Goal: Task Accomplishment & Management: Use online tool/utility

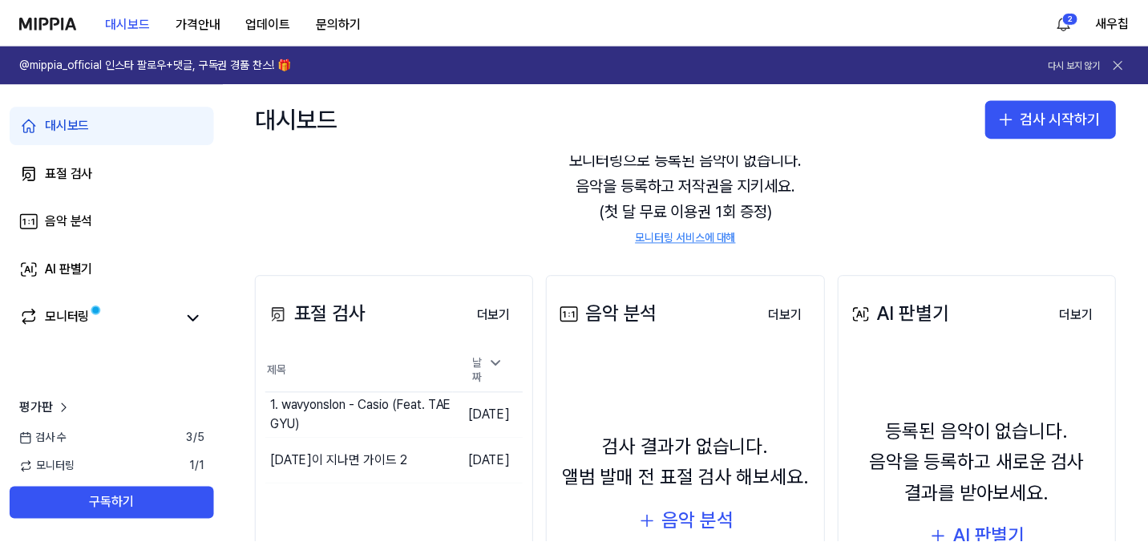
scroll to position [83, 0]
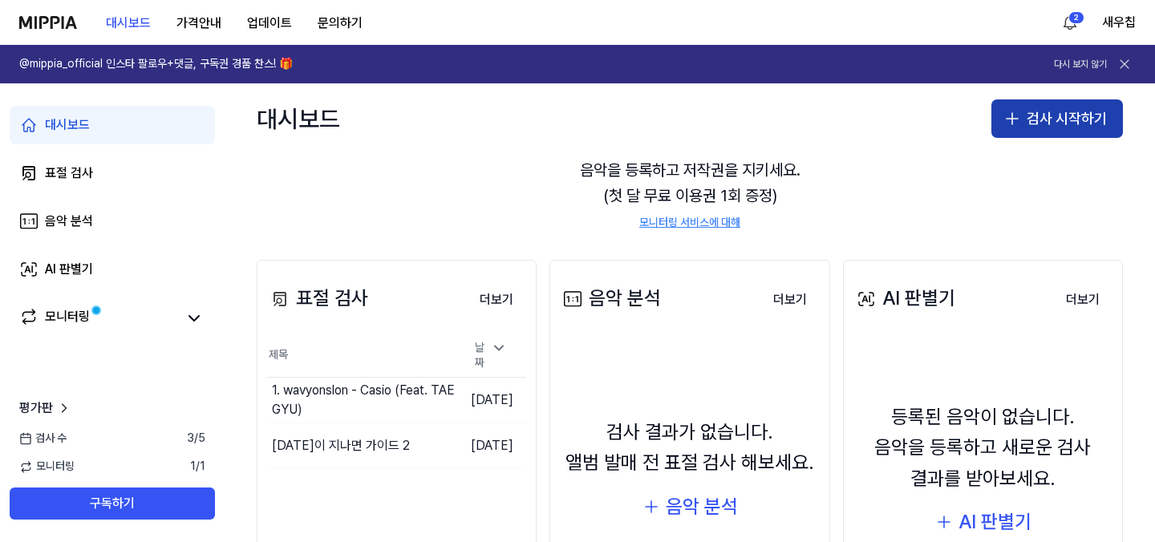
click at [1033, 111] on button "검사 시작하기" at bounding box center [1057, 118] width 132 height 38
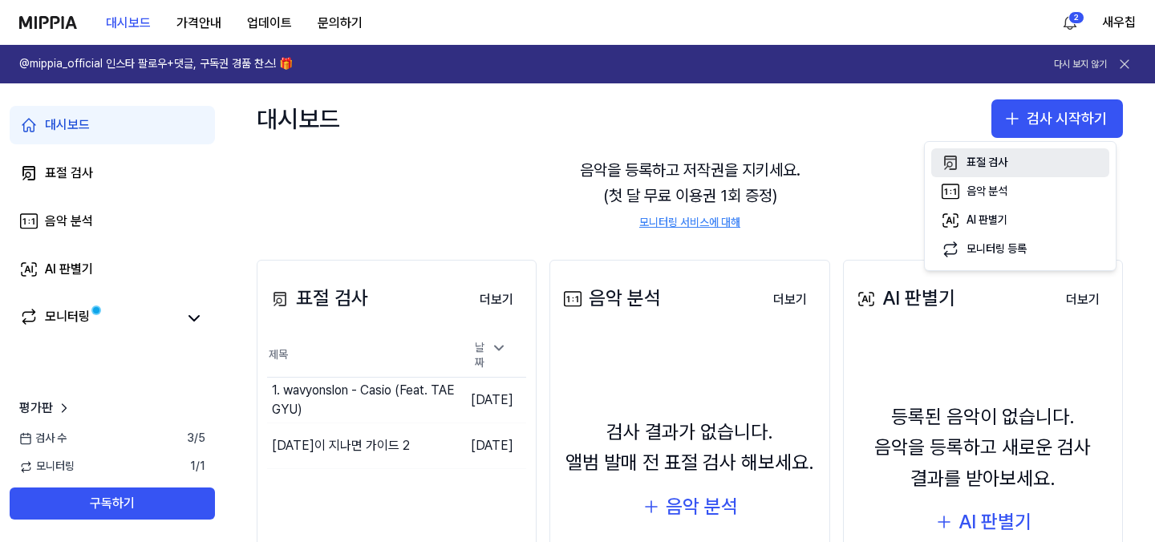
click at [1001, 162] on div "표절 검사" at bounding box center [986, 163] width 41 height 16
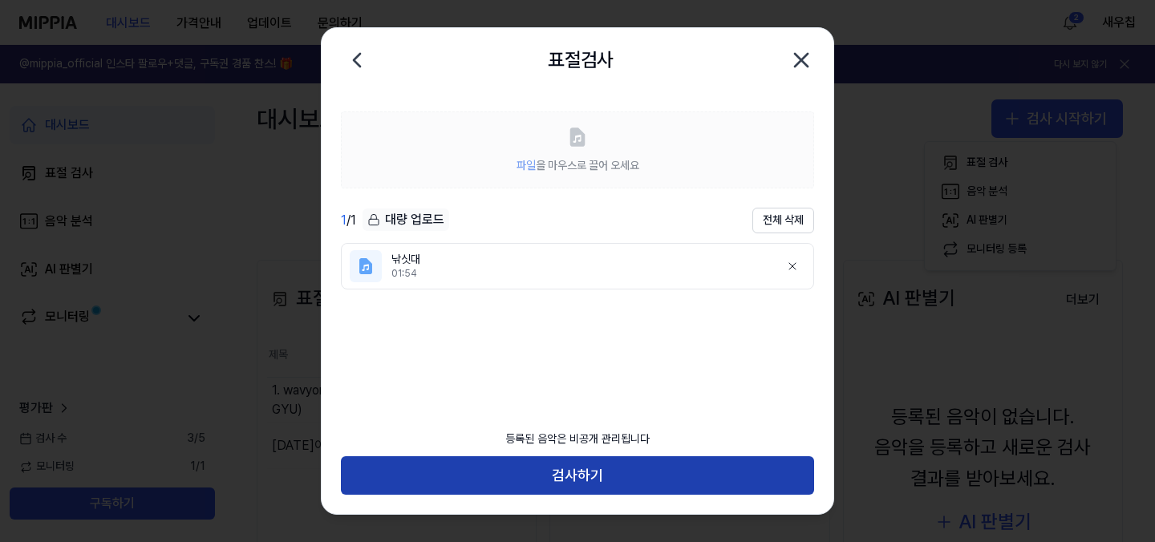
click at [585, 478] on button "검사하기" at bounding box center [577, 475] width 473 height 38
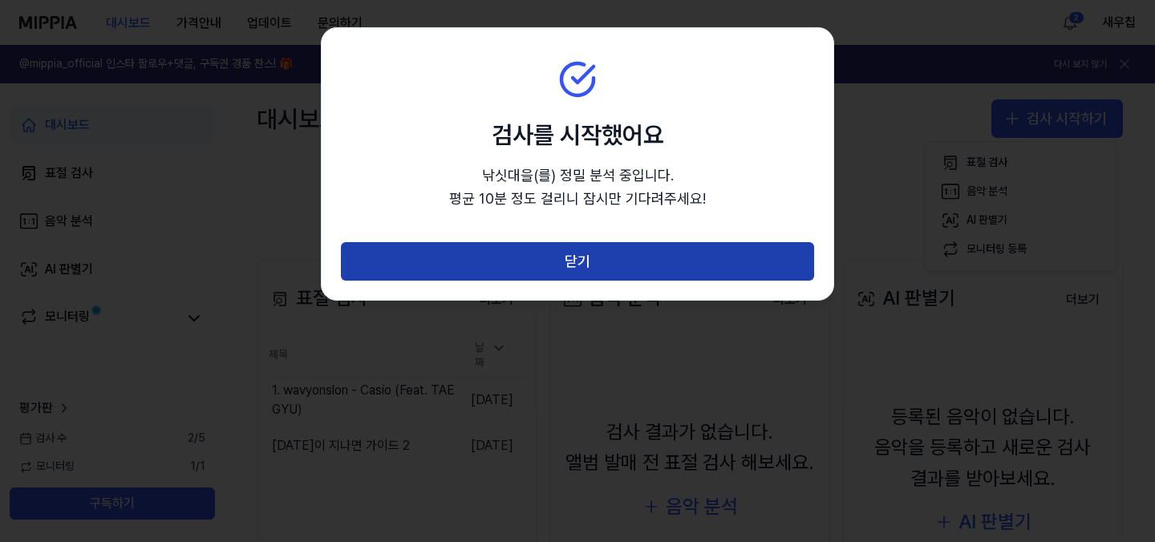
click at [657, 252] on button "닫기" at bounding box center [577, 261] width 473 height 38
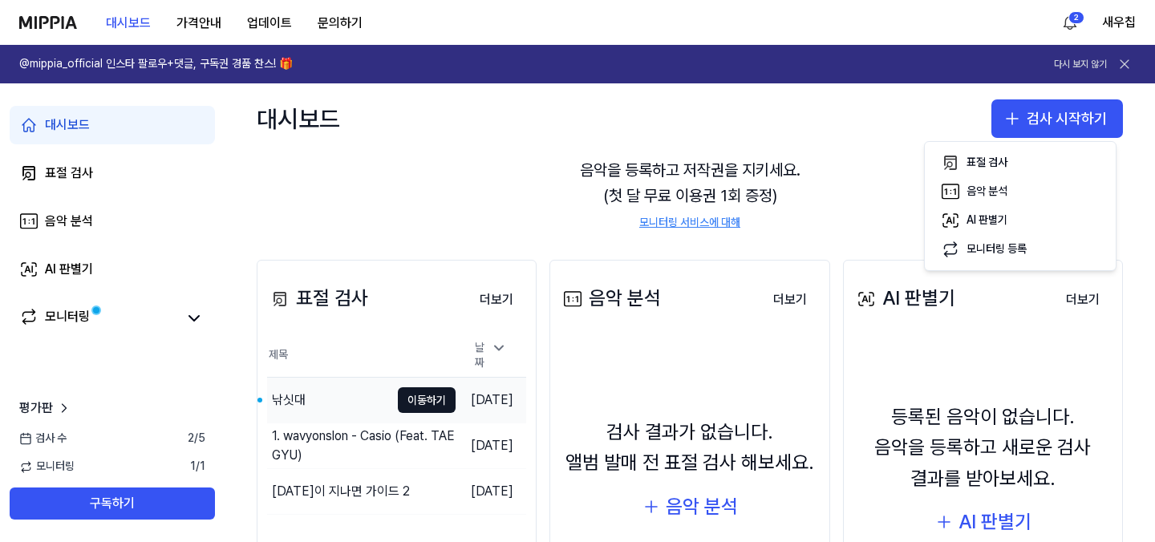
click at [334, 393] on div "낚싯대" at bounding box center [328, 400] width 123 height 45
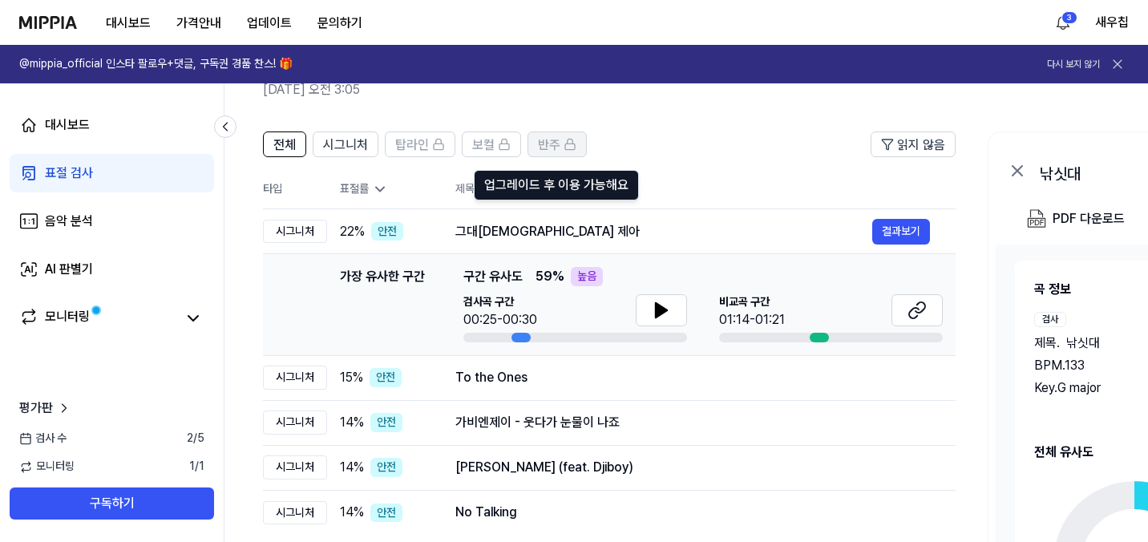
scroll to position [129, 0]
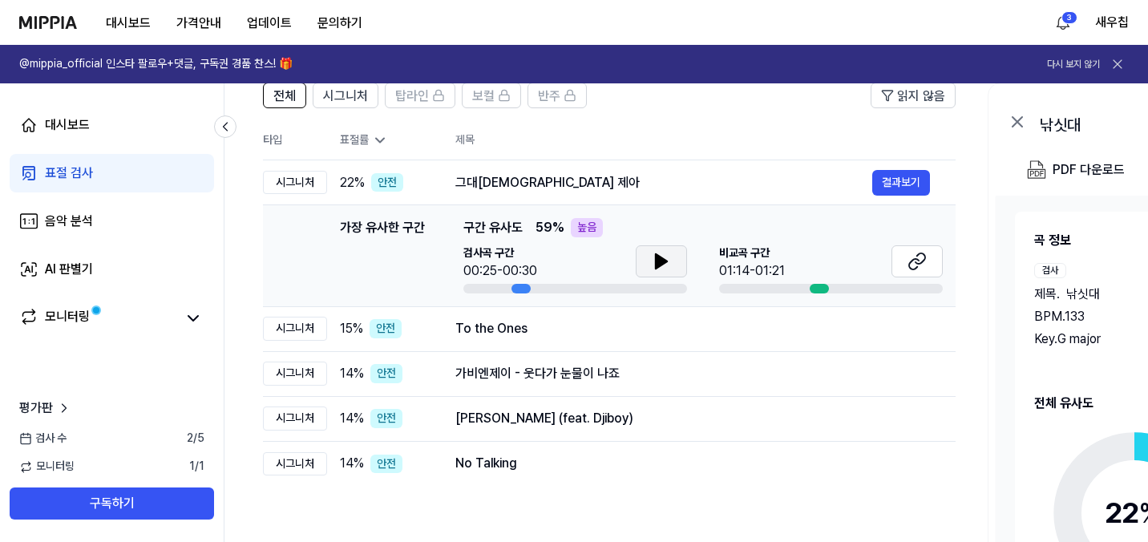
click at [653, 265] on icon at bounding box center [661, 261] width 19 height 19
click at [664, 268] on icon at bounding box center [664, 261] width 3 height 13
click at [594, 329] on div "To the Ones" at bounding box center [664, 328] width 417 height 19
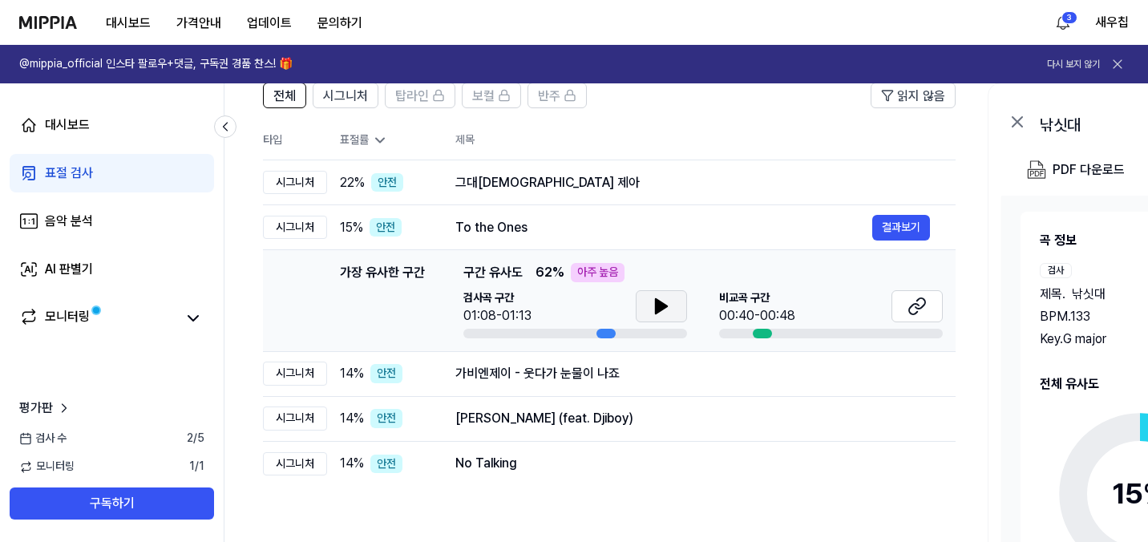
click at [656, 311] on icon at bounding box center [661, 306] width 11 height 14
click at [925, 310] on icon at bounding box center [917, 306] width 19 height 19
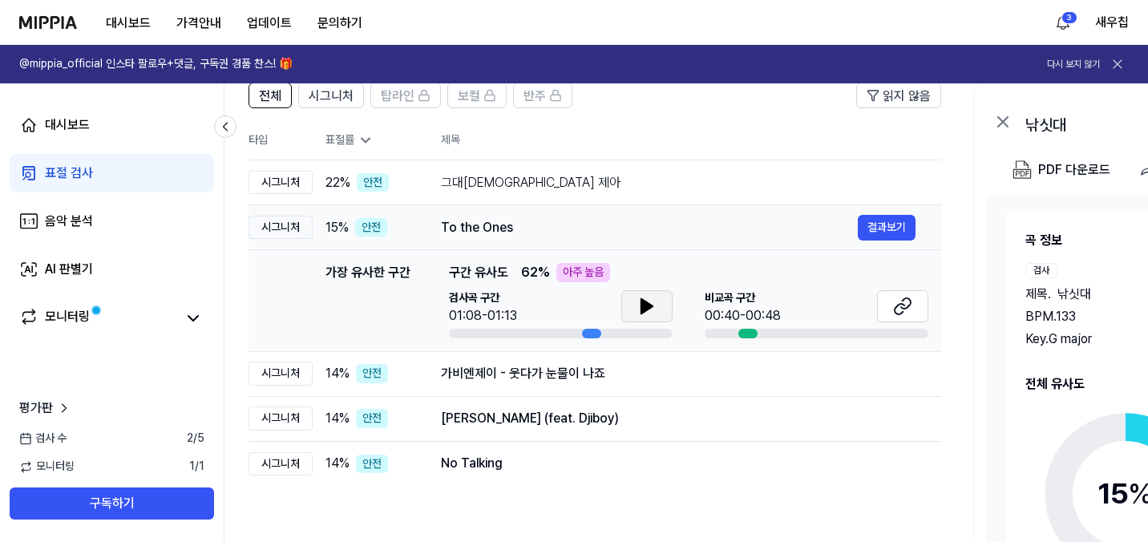
scroll to position [305, 0]
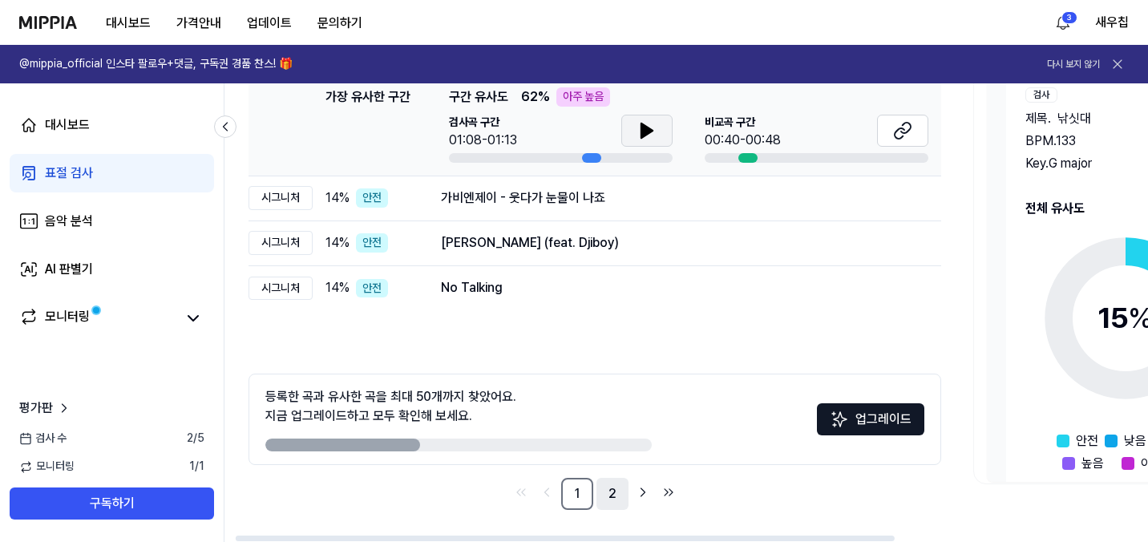
click at [612, 493] on link "2" at bounding box center [613, 494] width 32 height 32
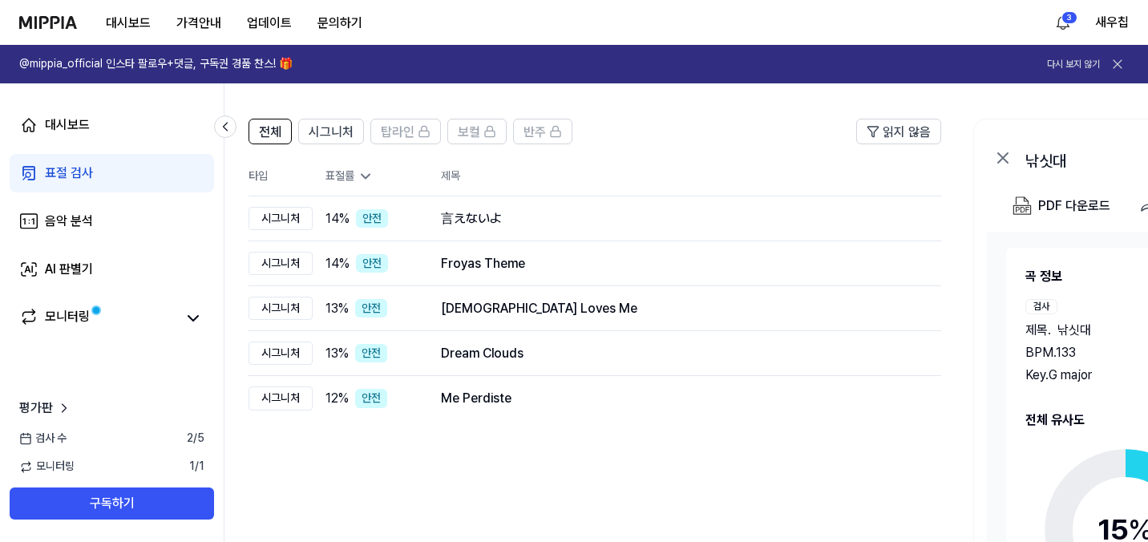
scroll to position [77, 0]
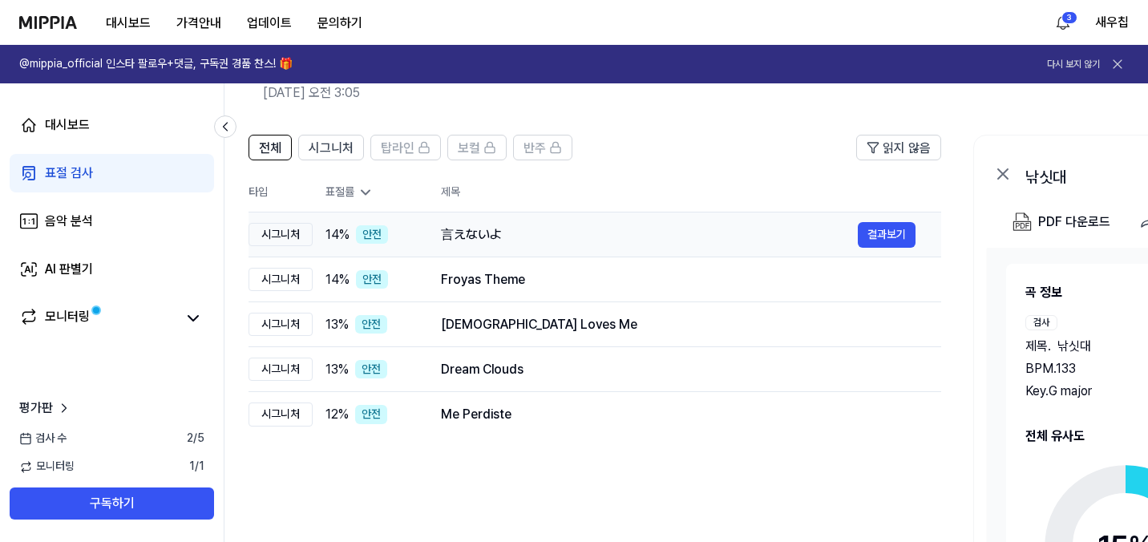
click at [487, 237] on div "言えないよ" at bounding box center [649, 234] width 417 height 19
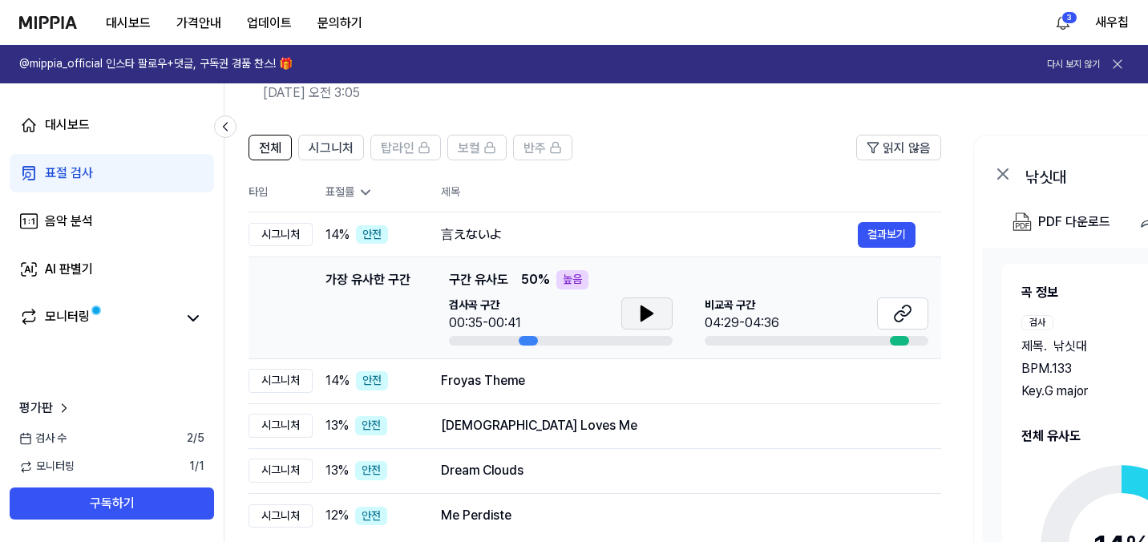
click at [643, 307] on icon at bounding box center [647, 313] width 11 height 14
click at [743, 400] on td "Froyas Theme 결과보기" at bounding box center [678, 380] width 526 height 45
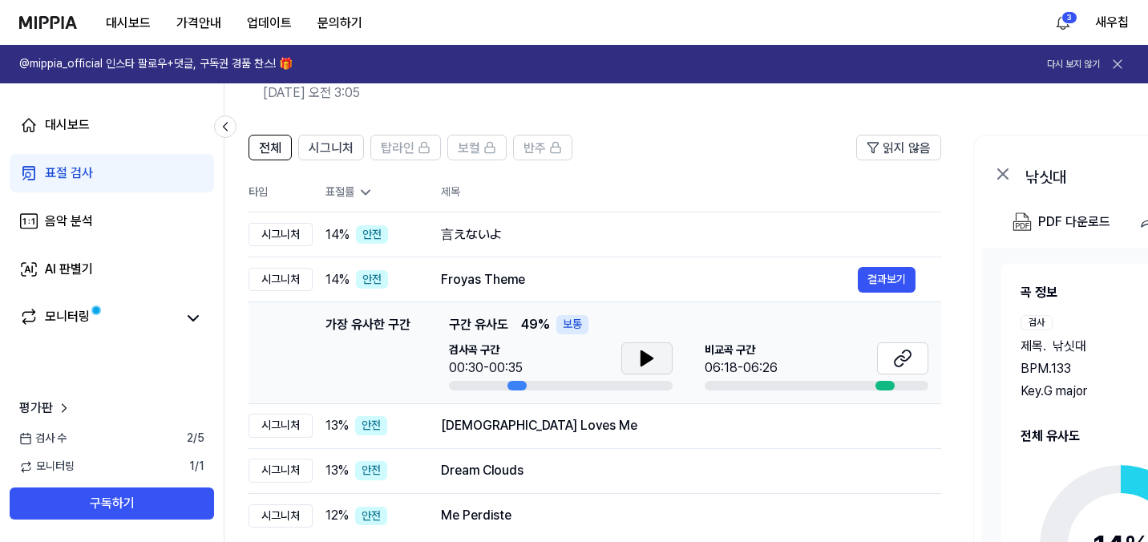
click at [632, 358] on button at bounding box center [647, 358] width 51 height 32
click at [593, 443] on td "[DEMOGRAPHIC_DATA] Loves Me 결과보기" at bounding box center [678, 425] width 526 height 45
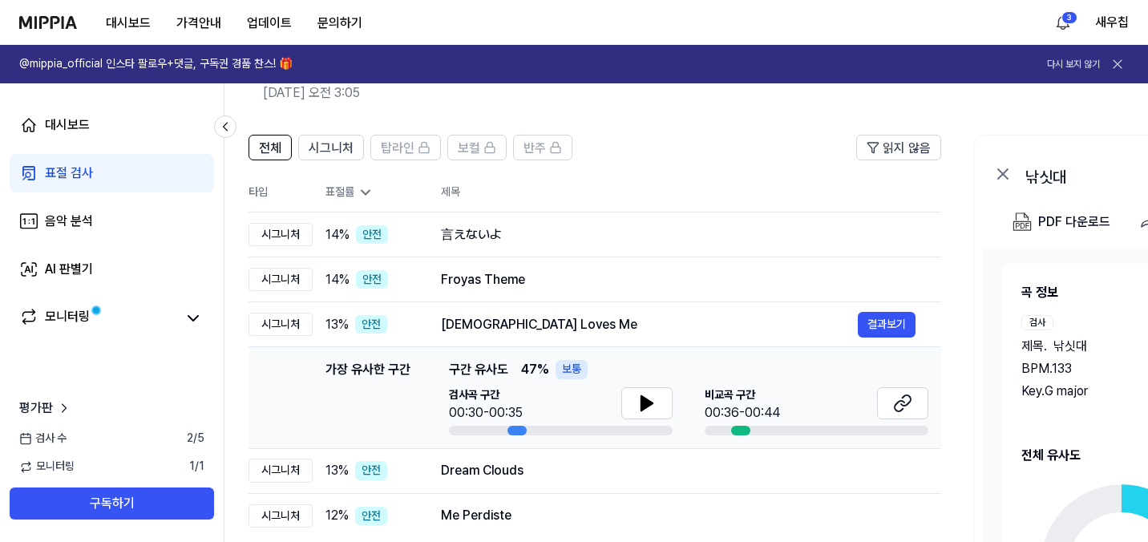
click at [626, 421] on div at bounding box center [647, 404] width 51 height 35
click at [638, 411] on icon at bounding box center [647, 403] width 19 height 19
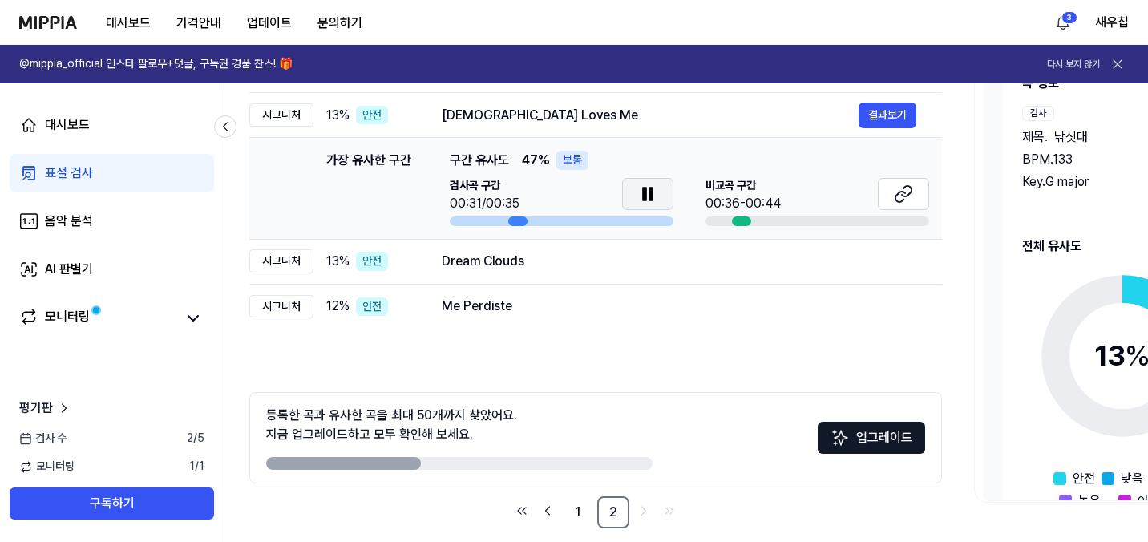
scroll to position [305, 0]
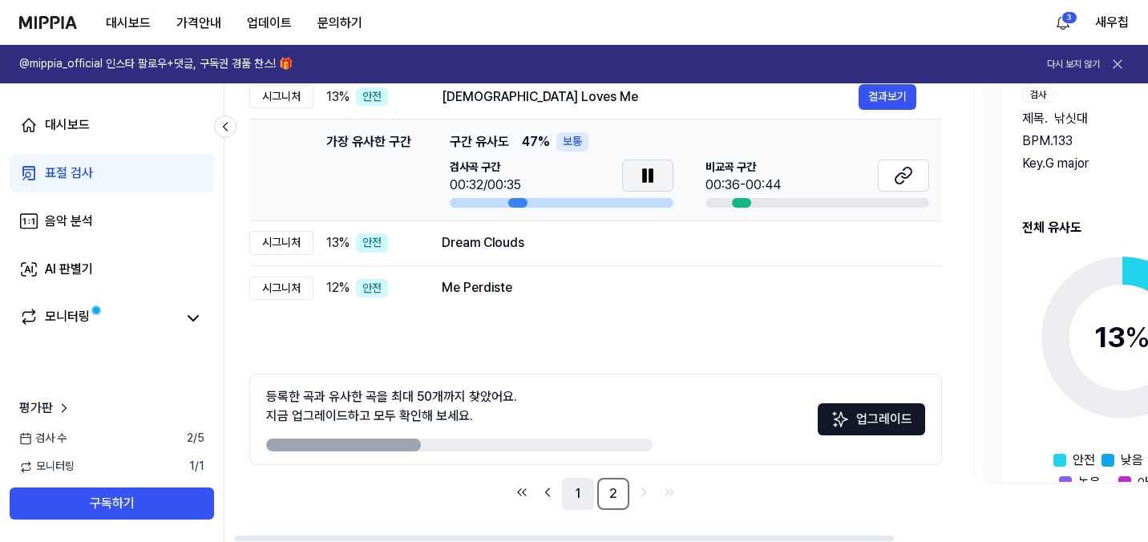
click at [570, 491] on link "1" at bounding box center [578, 494] width 32 height 32
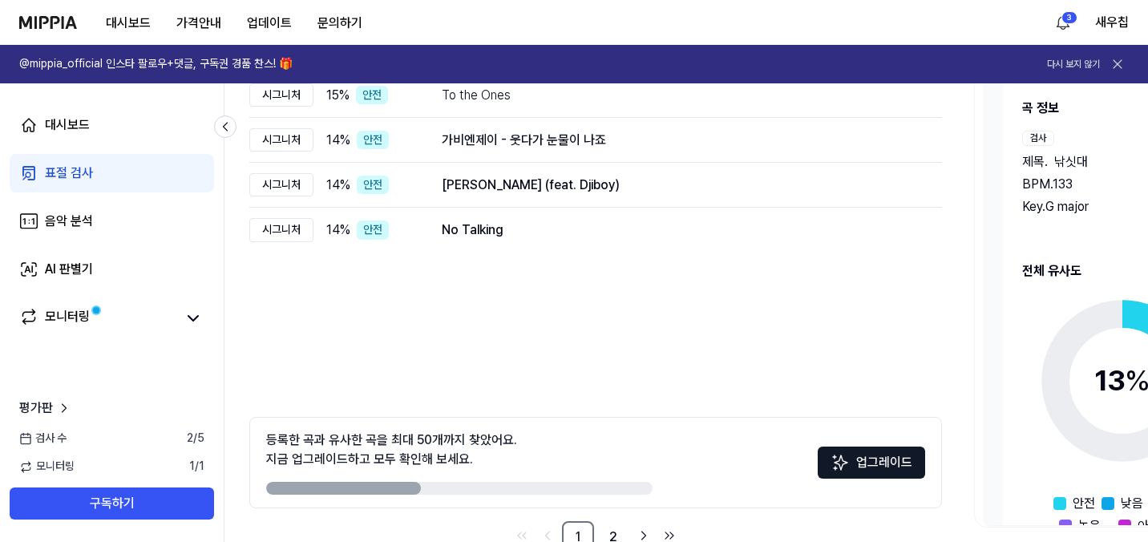
scroll to position [263, 0]
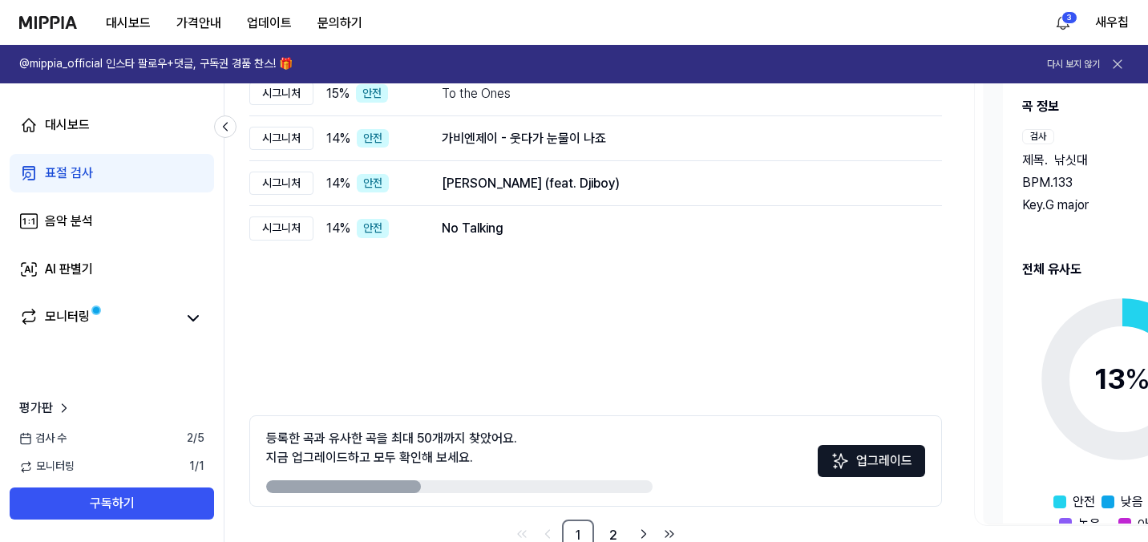
click at [435, 445] on div "등록한 곡과 유사한 곡을 최대 50개까지 찾았어요. 지금 업그레이드하고 모두 확인해 보세요." at bounding box center [391, 448] width 251 height 38
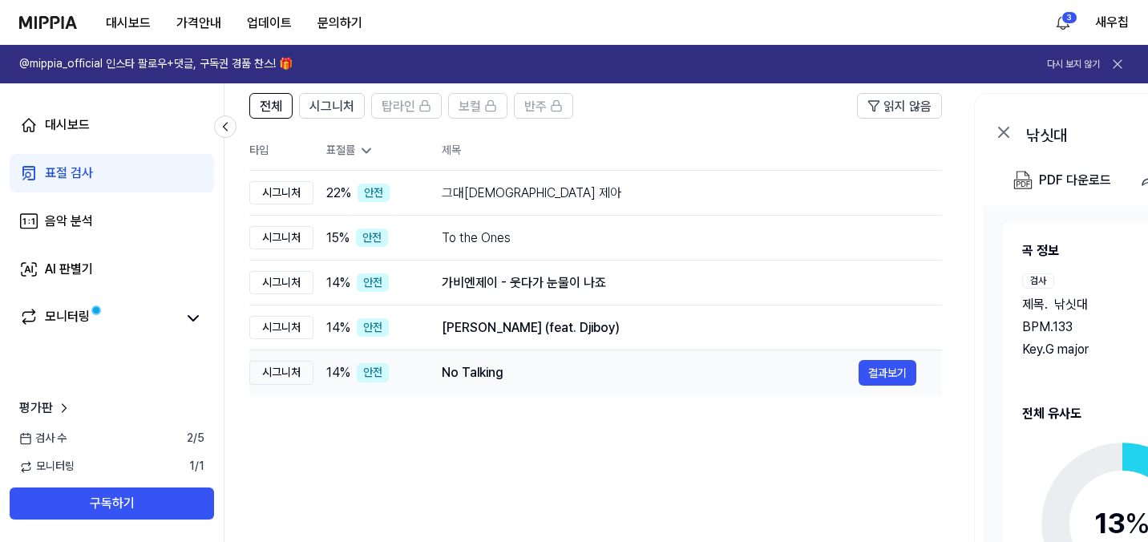
scroll to position [82, 0]
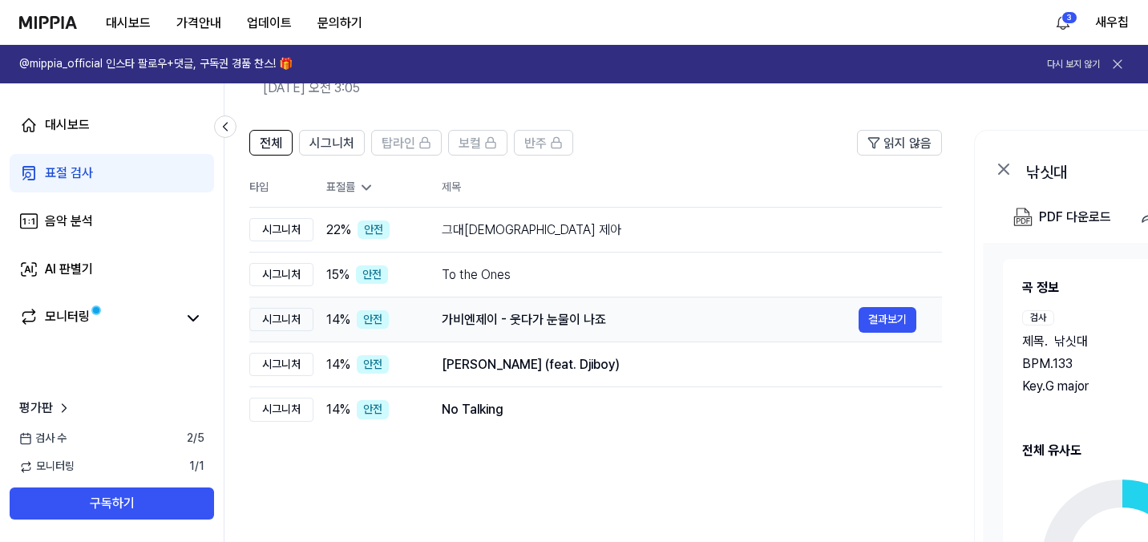
click at [757, 320] on div "가비엔제이 - 웃다가 눈물이 나죠" at bounding box center [650, 319] width 417 height 19
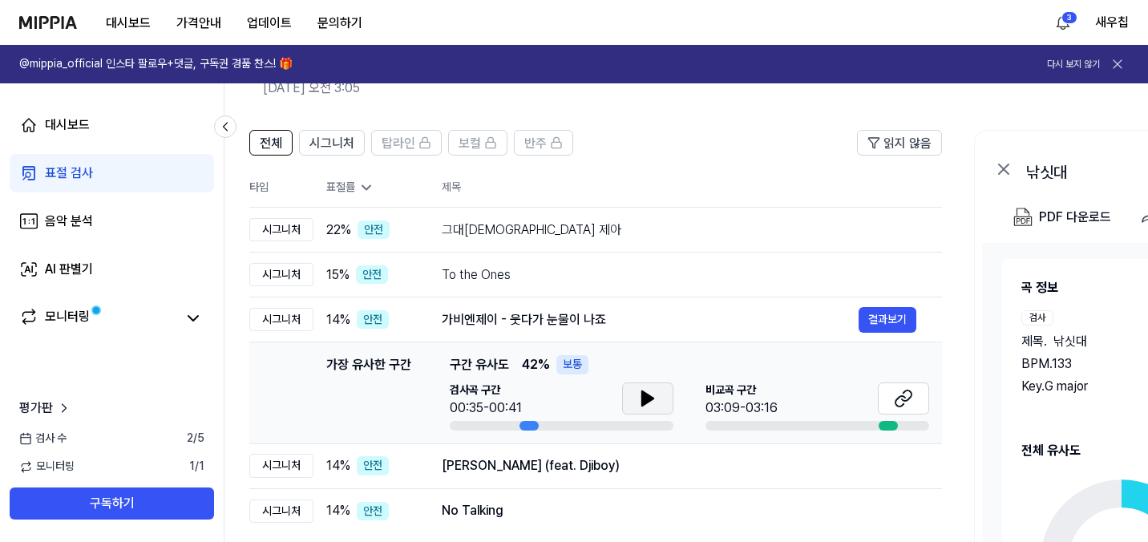
click at [629, 400] on button at bounding box center [647, 399] width 51 height 32
click at [537, 460] on div "[PERSON_NAME] (feat. Djiboy)" at bounding box center [650, 465] width 417 height 19
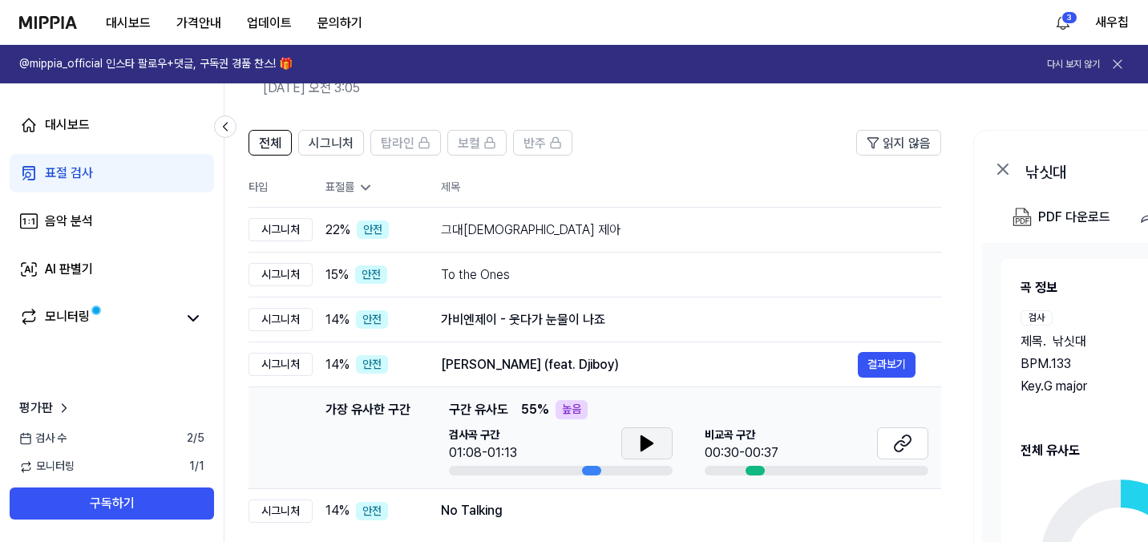
click at [638, 440] on icon at bounding box center [647, 443] width 19 height 19
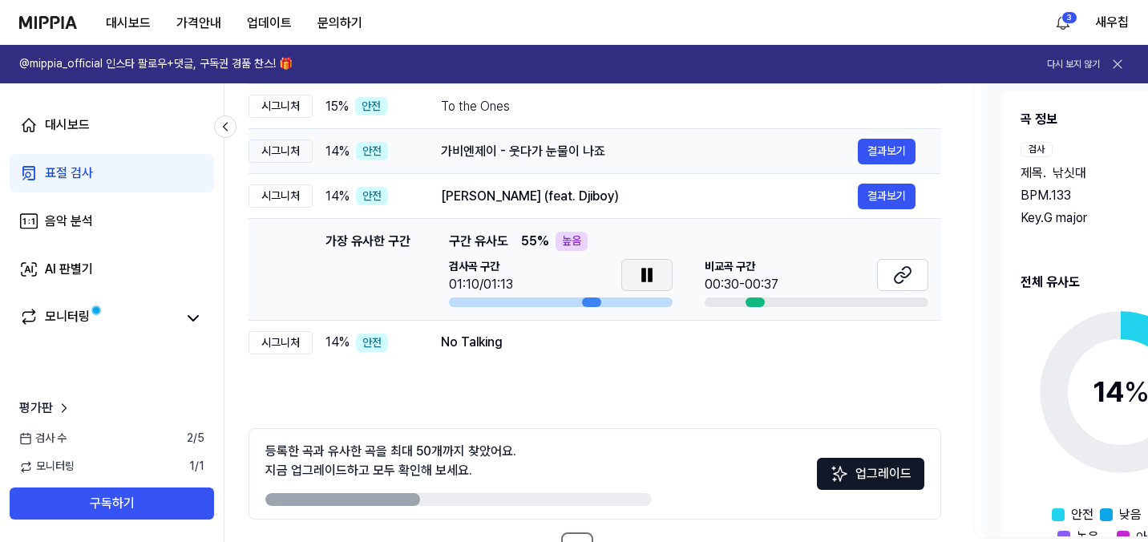
scroll to position [302, 0]
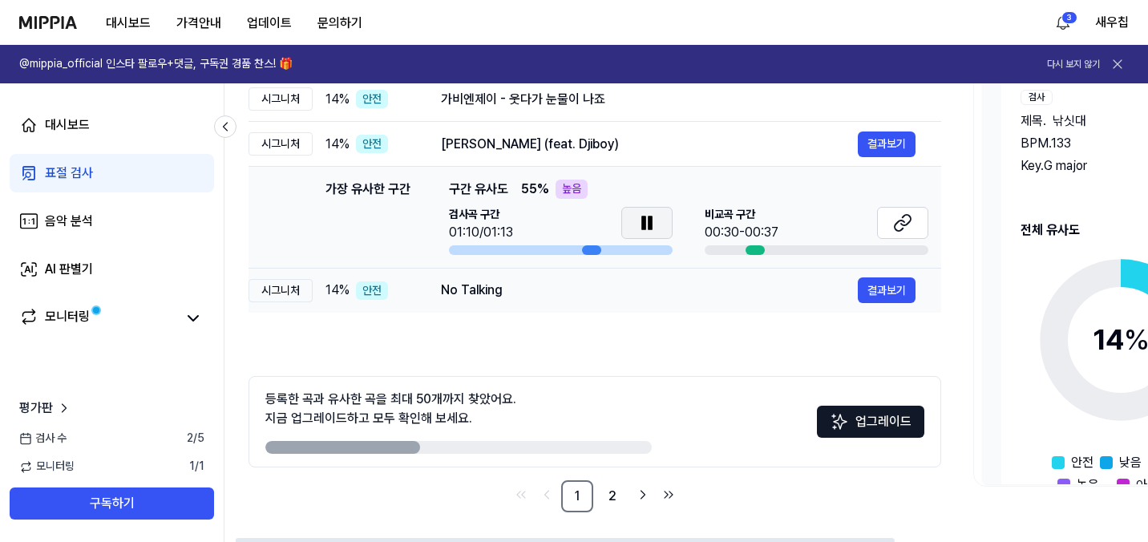
click at [530, 294] on div "No Talking" at bounding box center [649, 290] width 417 height 19
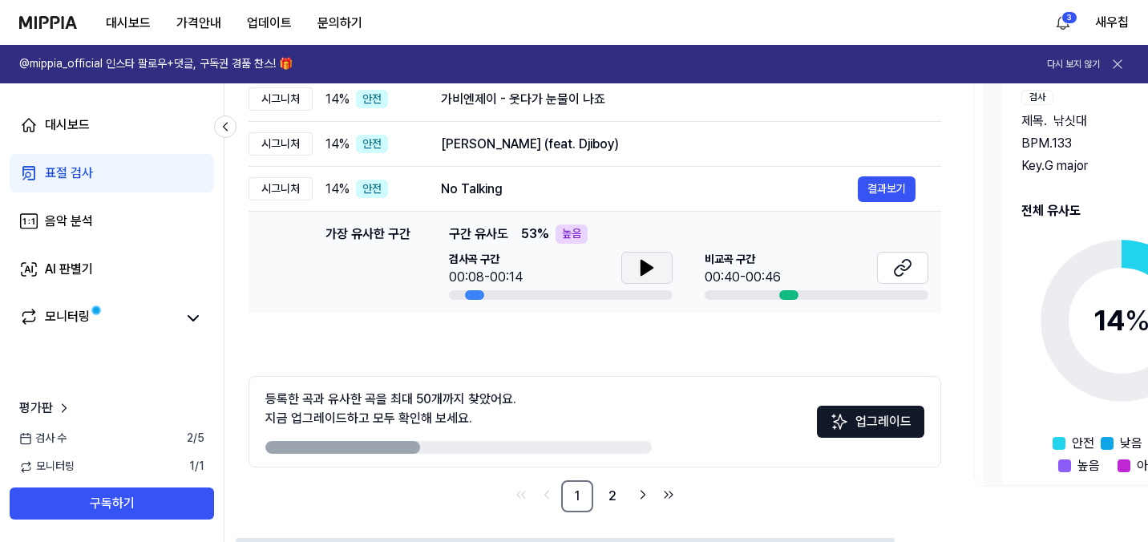
click at [649, 273] on icon at bounding box center [647, 267] width 19 height 19
